Goal: Information Seeking & Learning: Learn about a topic

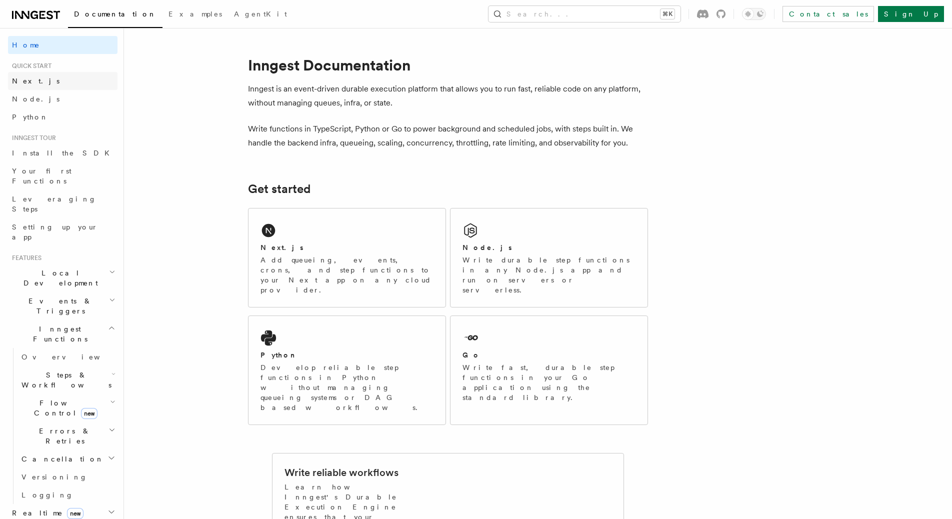
click at [83, 80] on link "Next.js" at bounding box center [63, 81] width 110 height 18
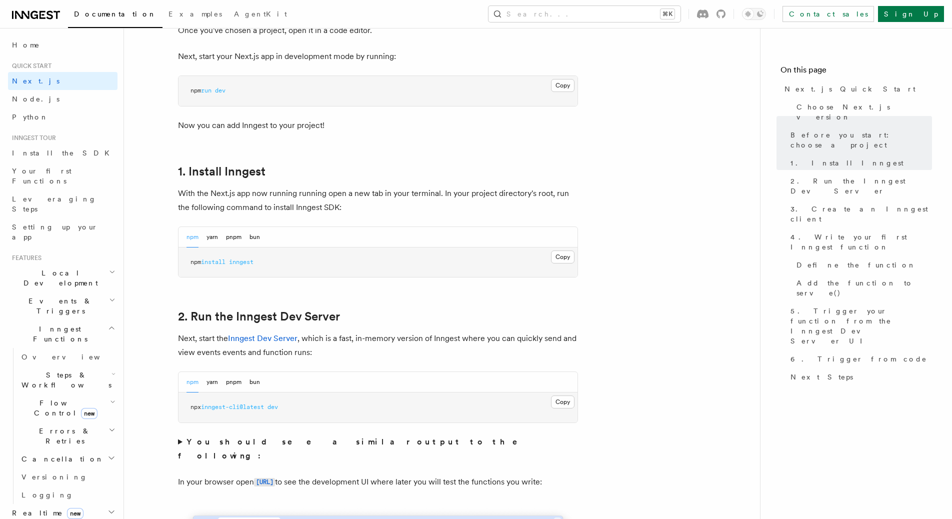
scroll to position [710, 0]
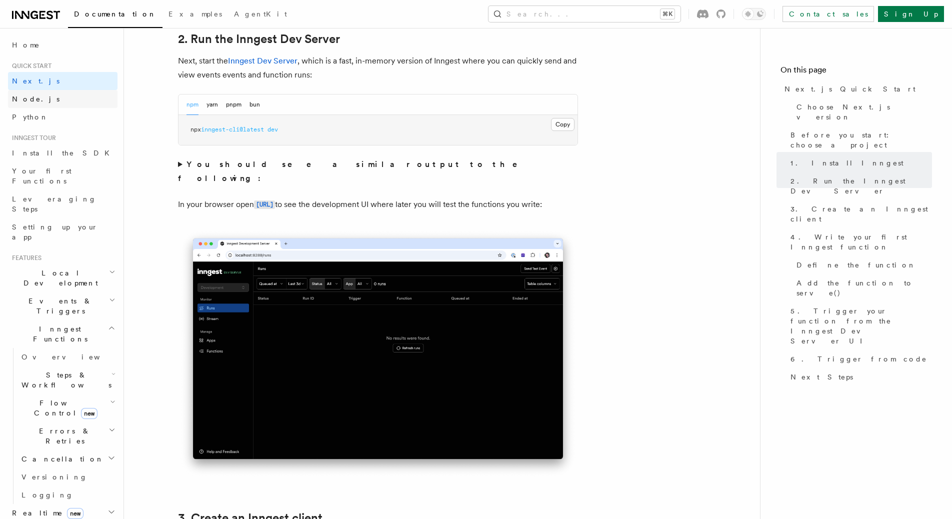
click at [75, 106] on link "Node.js" at bounding box center [63, 99] width 110 height 18
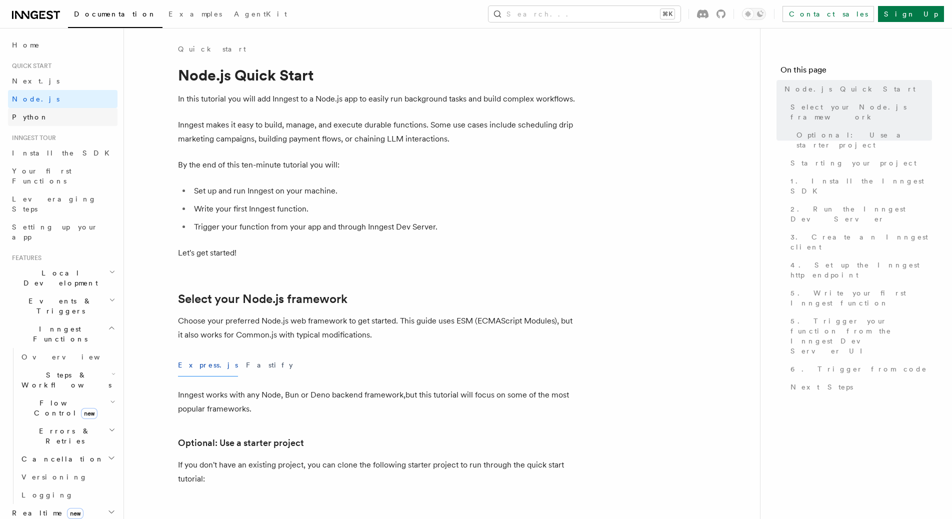
click at [72, 118] on link "Python" at bounding box center [63, 117] width 110 height 18
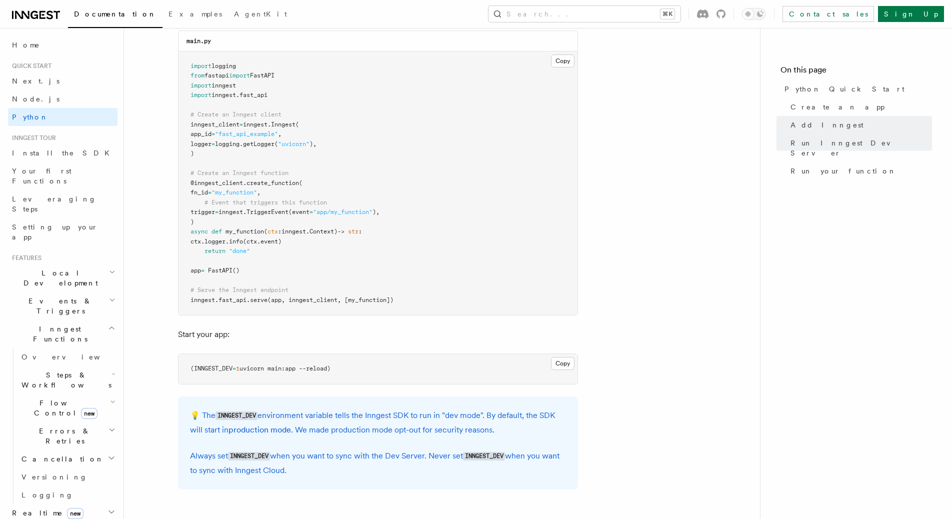
scroll to position [715, 0]
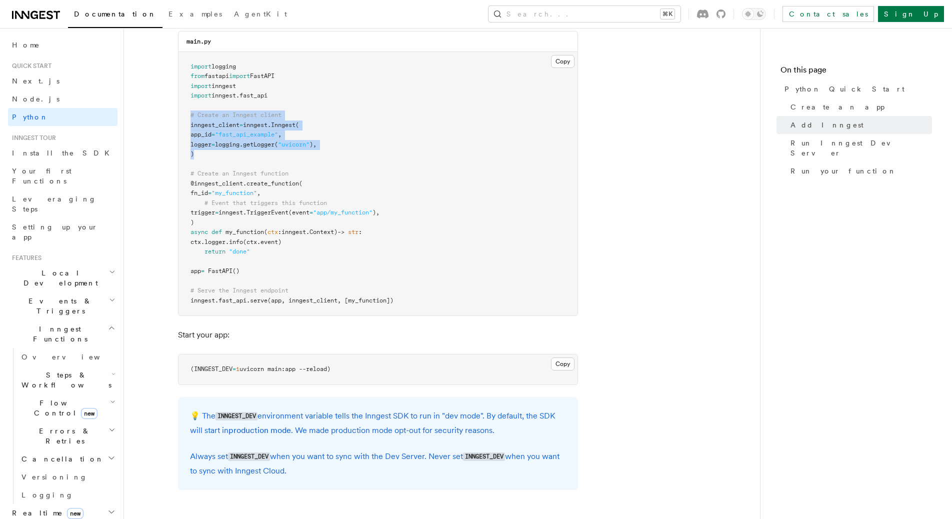
drag, startPoint x: 242, startPoint y: 157, endPoint x: 160, endPoint y: 116, distance: 91.7
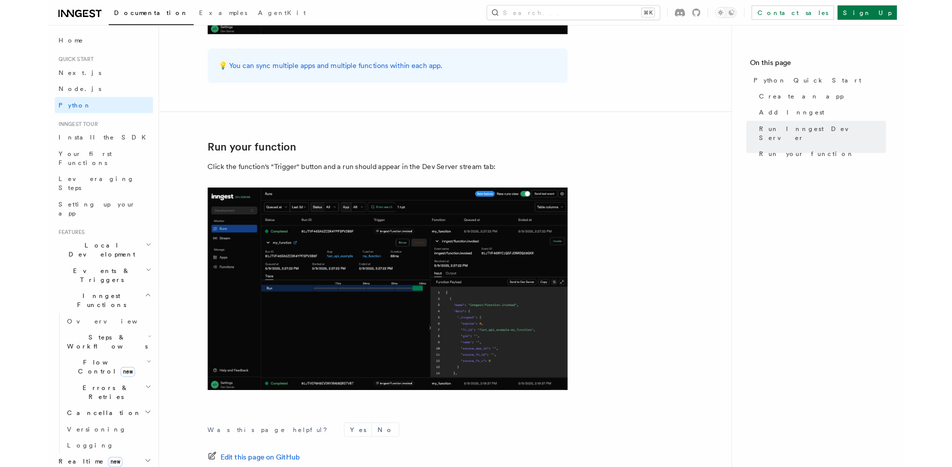
scroll to position [2009, 0]
